Goal: Transaction & Acquisition: Download file/media

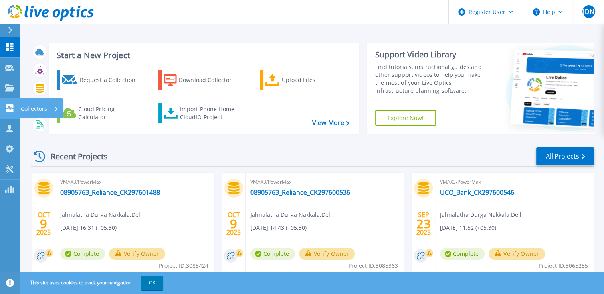
click at [14, 111] on icon at bounding box center [10, 109] width 10 height 8
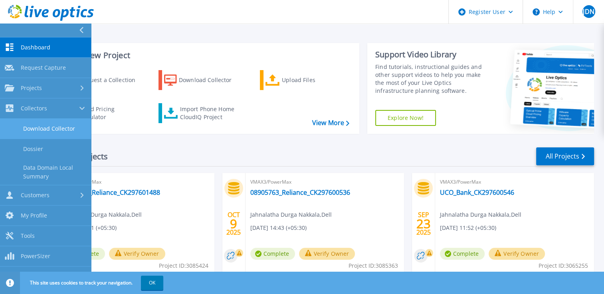
click at [41, 124] on link "Download Collector" at bounding box center [45, 129] width 91 height 20
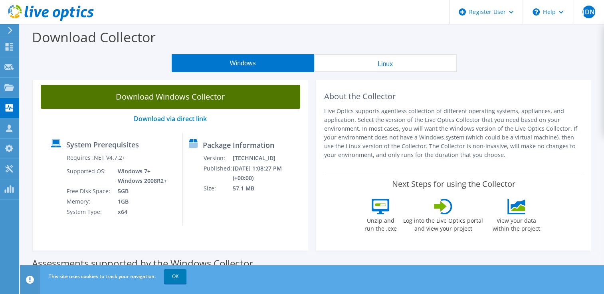
click at [144, 98] on link "Download Windows Collector" at bounding box center [170, 97] width 259 height 24
